Goal: Task Accomplishment & Management: Manage account settings

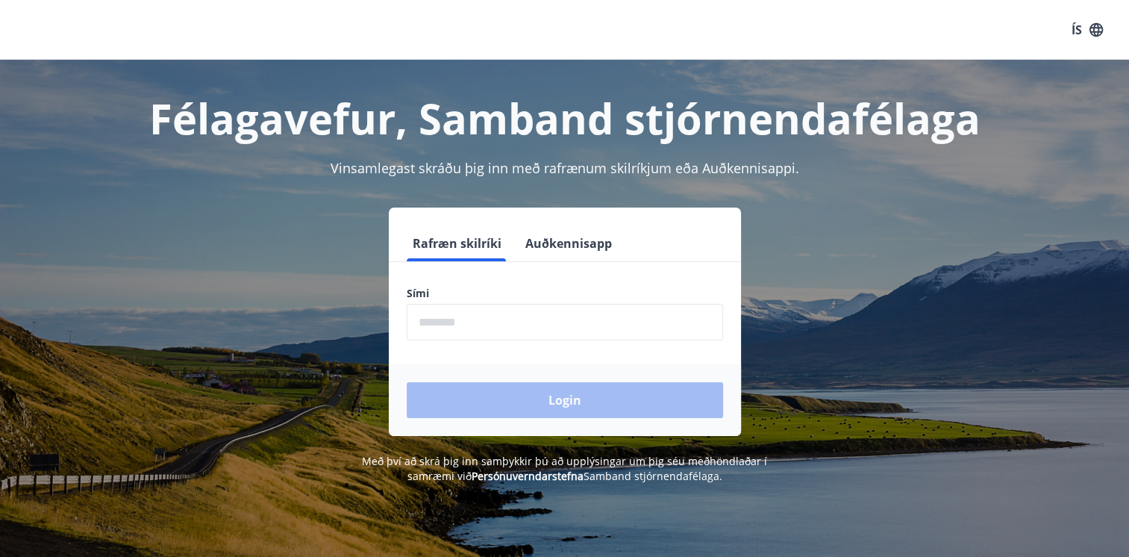
click at [473, 323] on input "phone" at bounding box center [565, 322] width 316 height 37
type input "********"
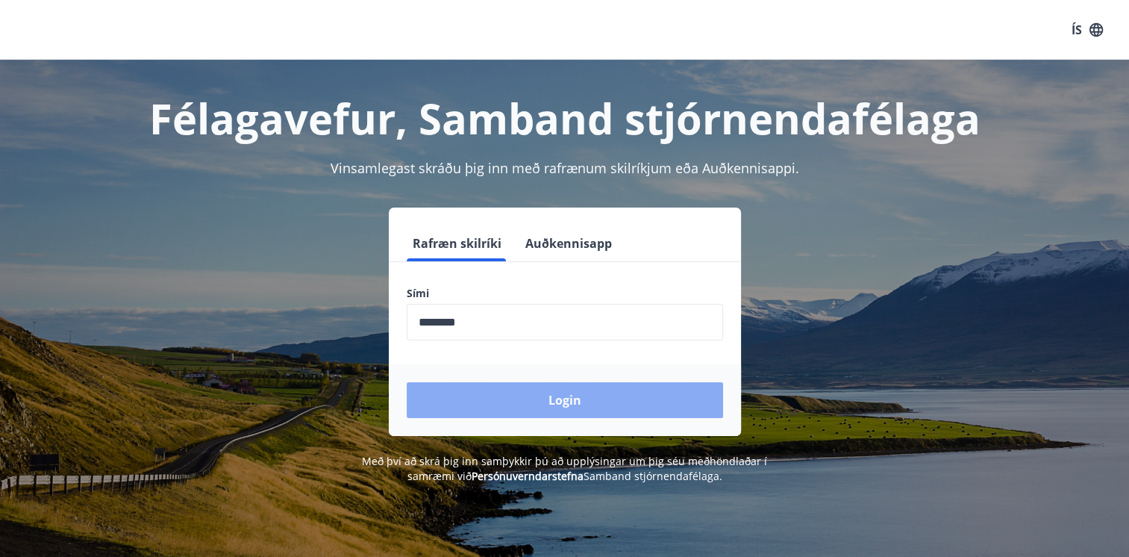
click at [562, 399] on button "Login" at bounding box center [565, 400] width 316 height 36
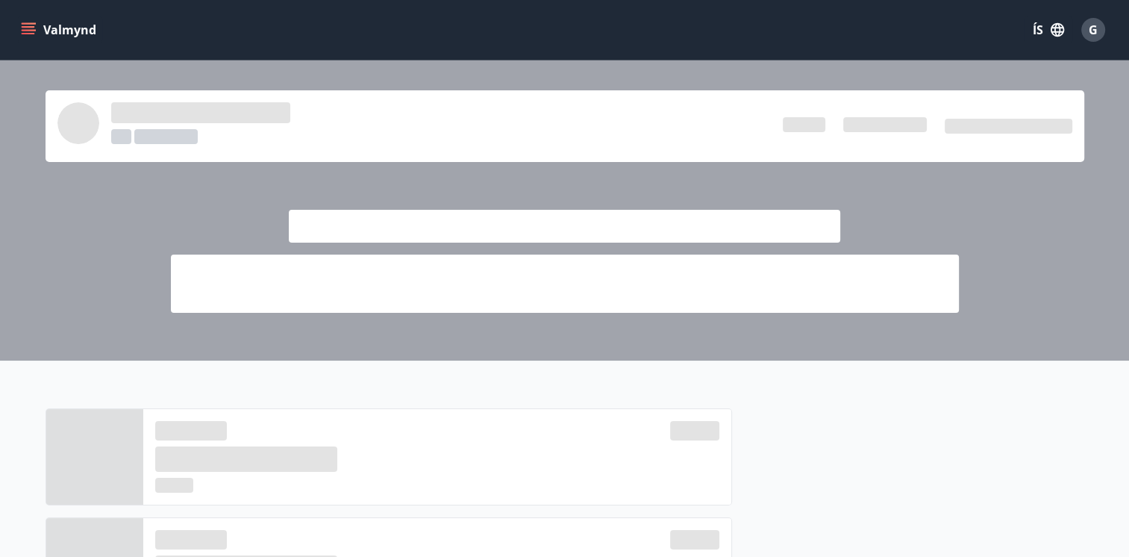
click at [31, 25] on icon "menu" at bounding box center [28, 29] width 15 height 15
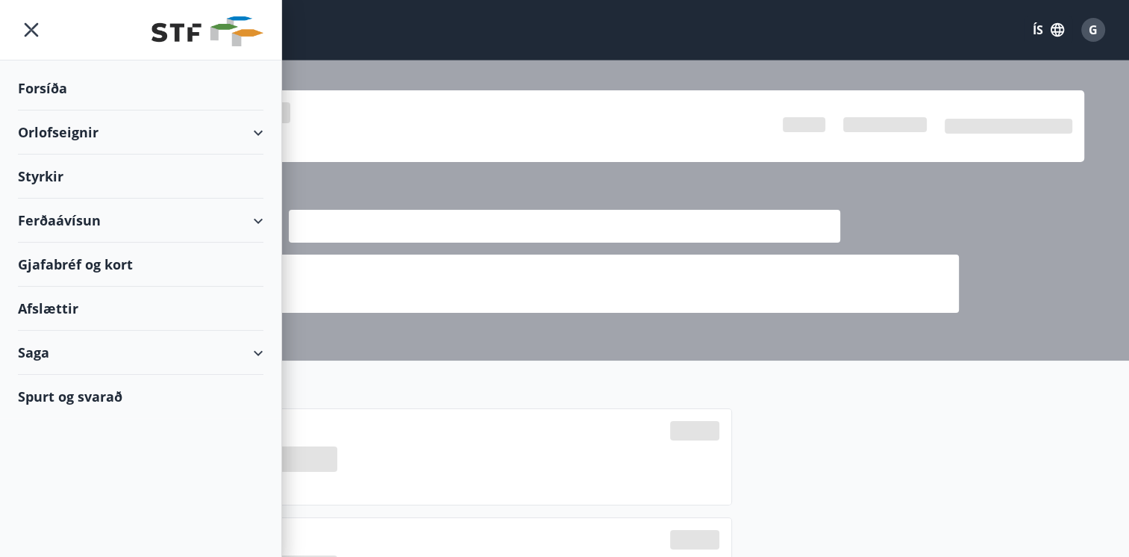
click at [47, 130] on div "Orlofseignir" at bounding box center [140, 132] width 245 height 44
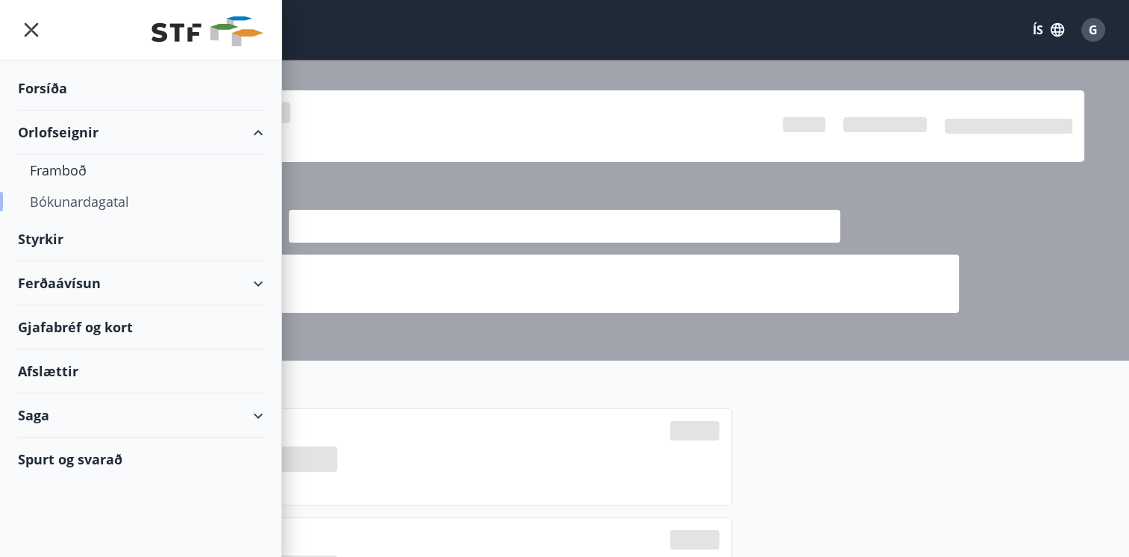
click at [72, 201] on div "Bókunardagatal" at bounding box center [141, 201] width 222 height 31
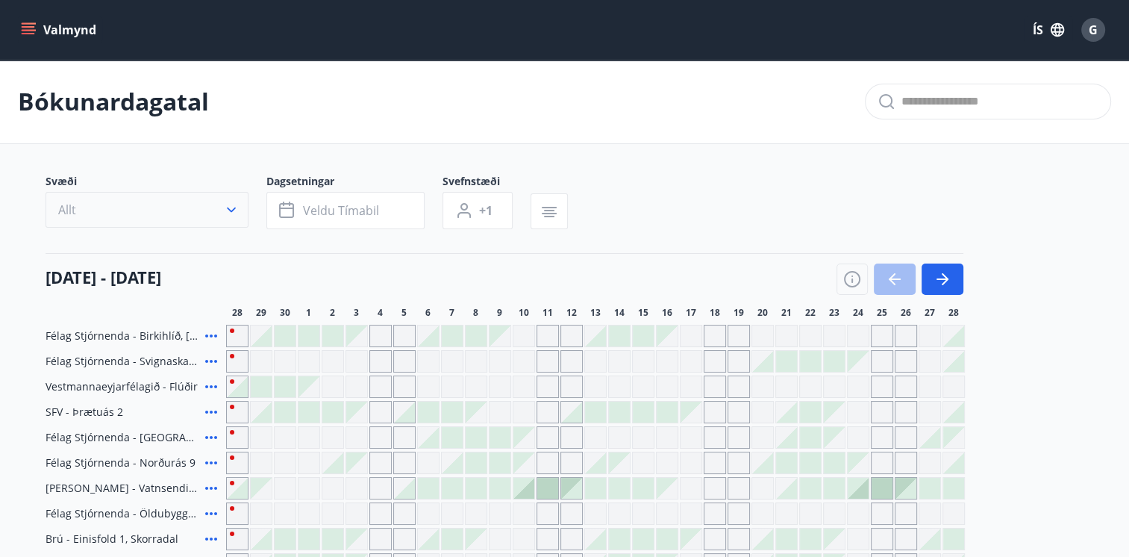
click at [234, 204] on icon "button" at bounding box center [231, 209] width 15 height 15
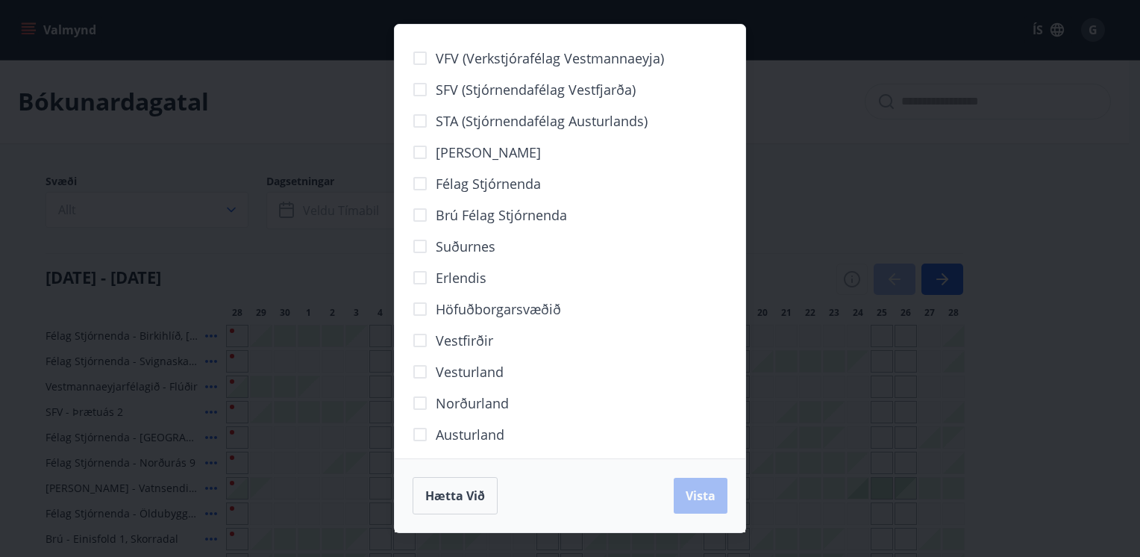
click at [472, 401] on span "Norðurland" at bounding box center [472, 402] width 73 height 19
click at [695, 492] on span "Vista" at bounding box center [701, 495] width 30 height 16
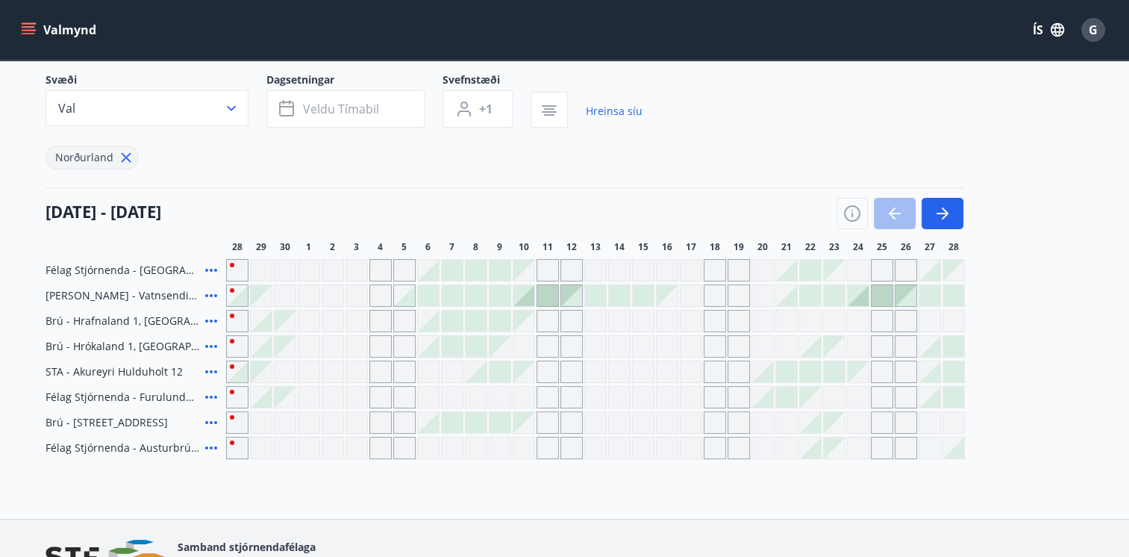
scroll to position [108, 0]
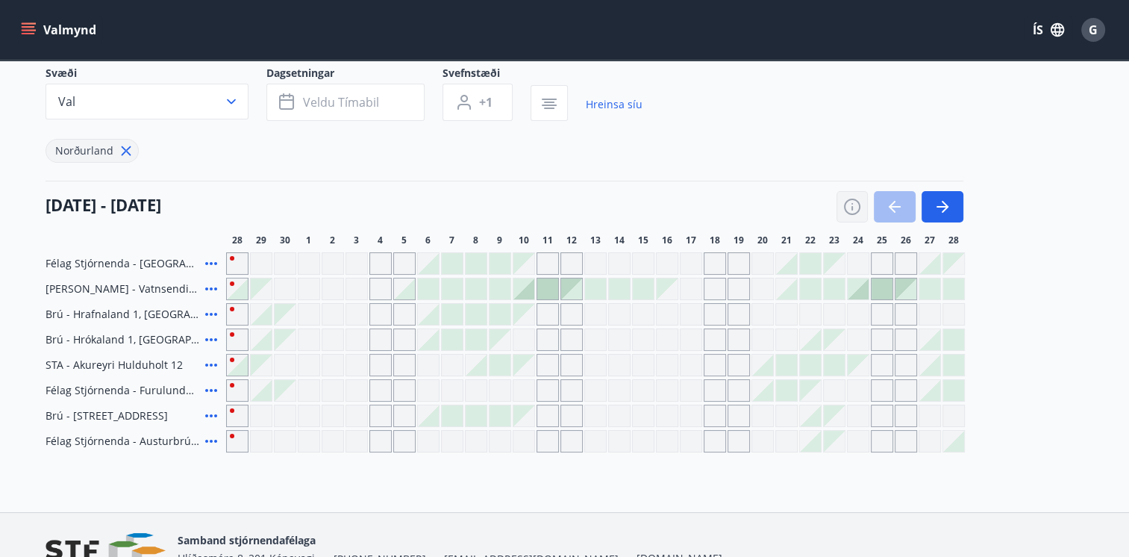
click at [855, 204] on icon "button" at bounding box center [852, 207] width 18 height 18
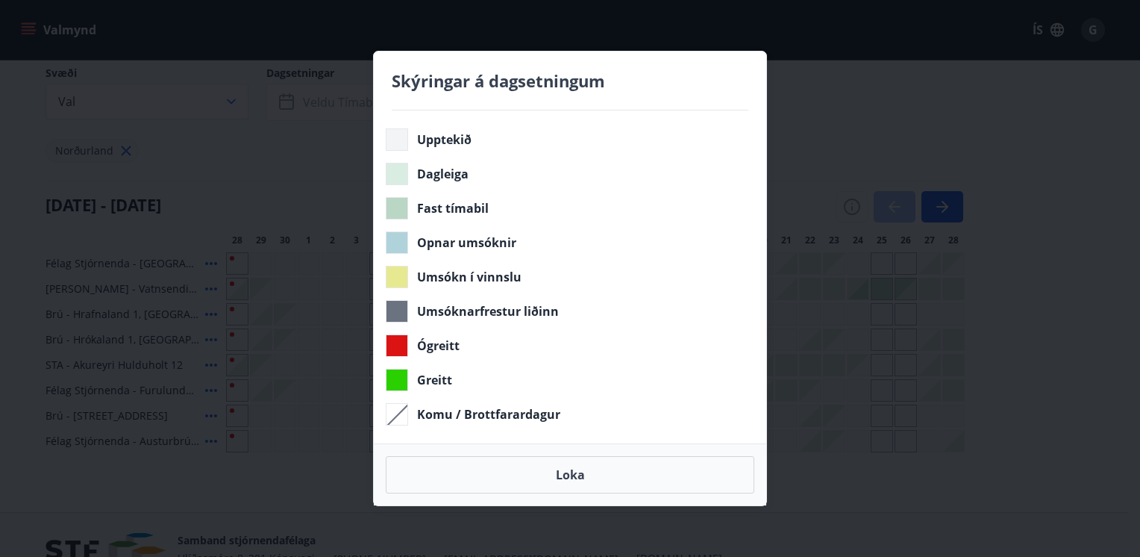
click at [888, 34] on div "Skýringar á dagsetningum Upptekið Dagleiga Fast tímabil Opnar umsóknir Umsókn í…" at bounding box center [570, 278] width 1140 height 557
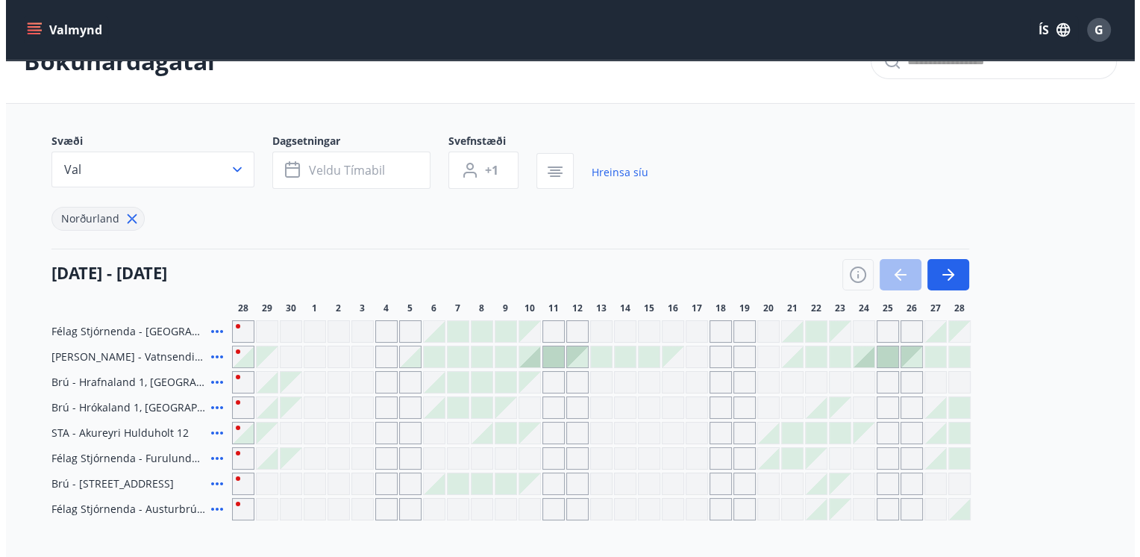
scroll to position [0, 0]
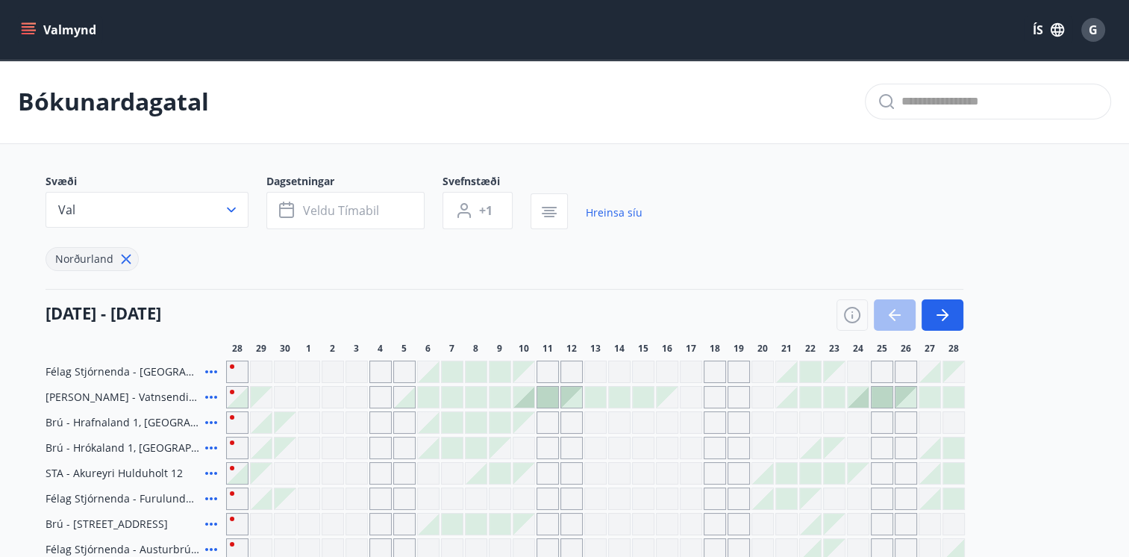
click at [1092, 28] on span "G" at bounding box center [1093, 30] width 9 height 16
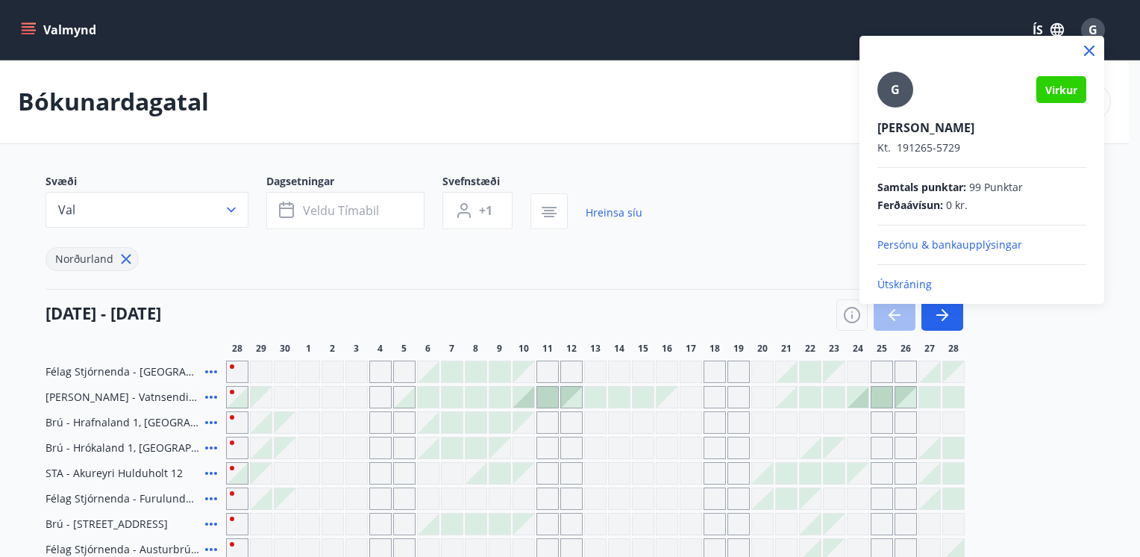
click at [895, 279] on p "Útskráning" at bounding box center [981, 284] width 209 height 15
